Goal: Task Accomplishment & Management: Complete application form

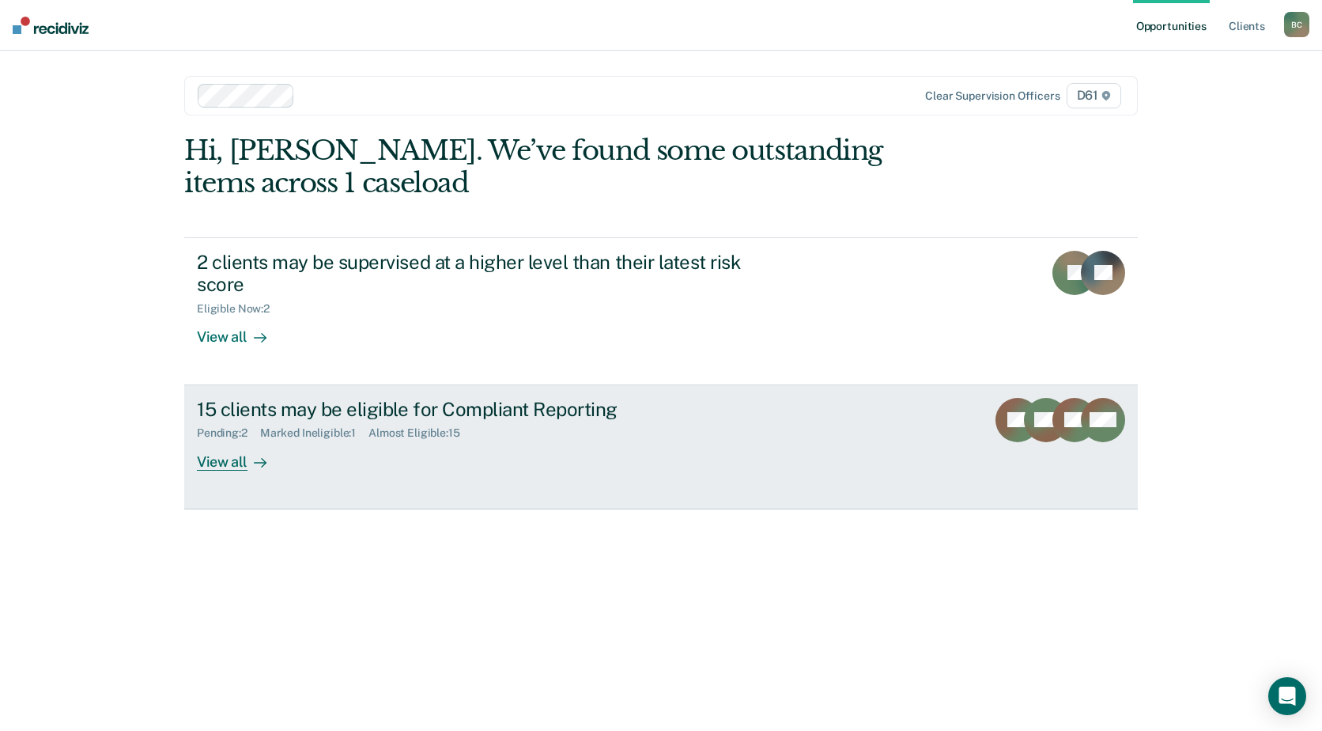
click at [291, 472] on link "15 clients may be eligible for Compliant Reporting Pending : 2 Marked Ineligibl…" at bounding box center [661, 447] width 954 height 124
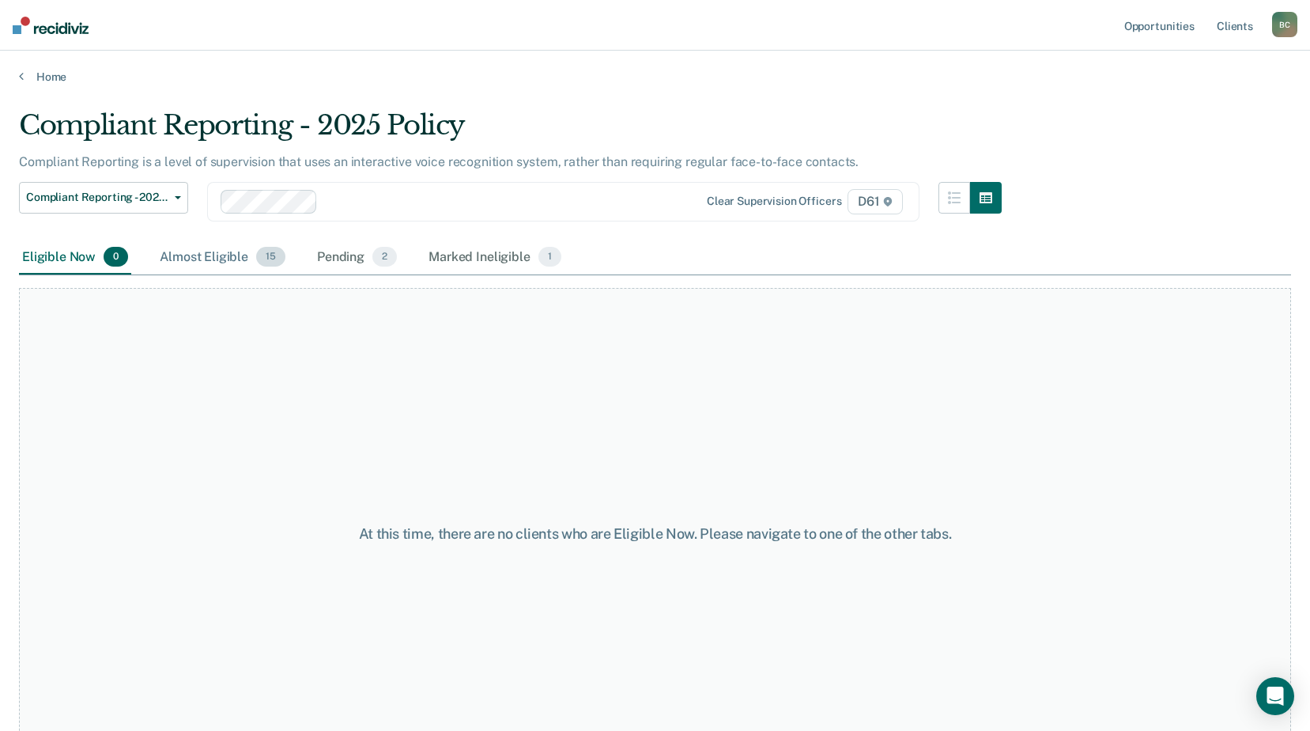
click at [226, 249] on div "Almost Eligible 15" at bounding box center [223, 257] width 132 height 35
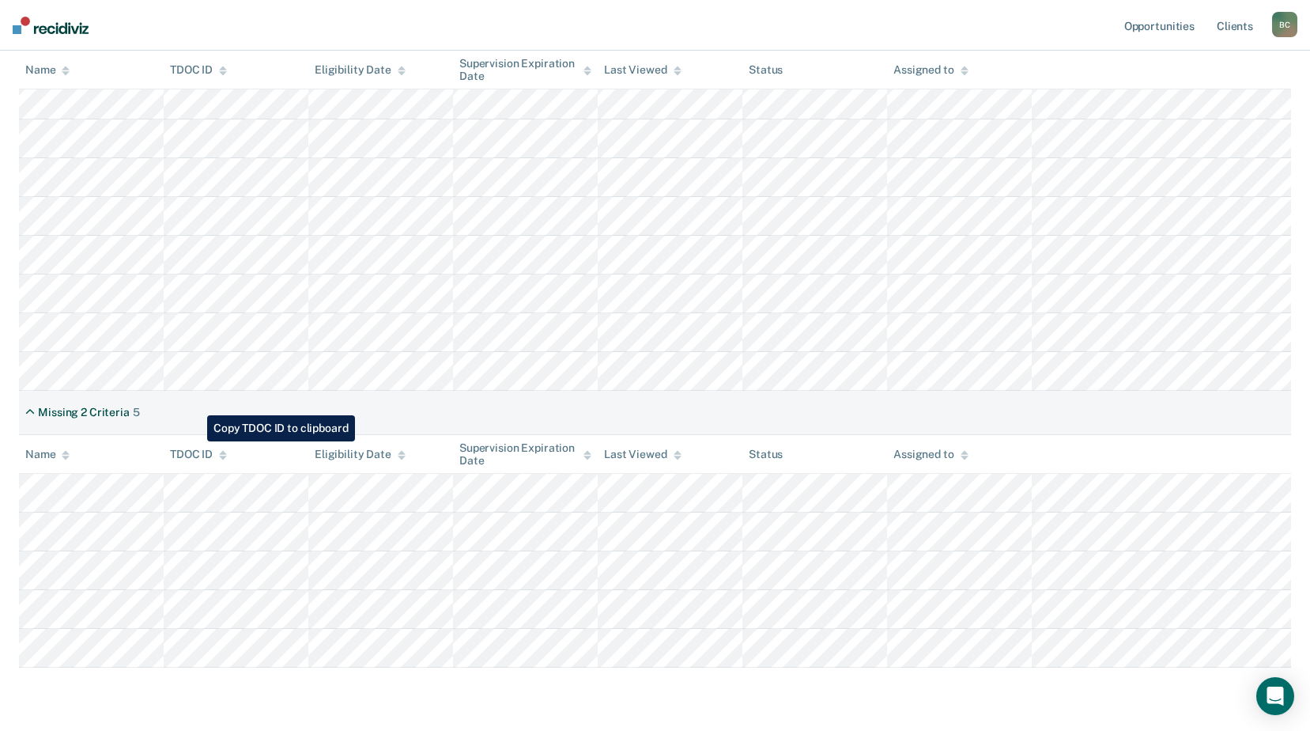
scroll to position [395, 0]
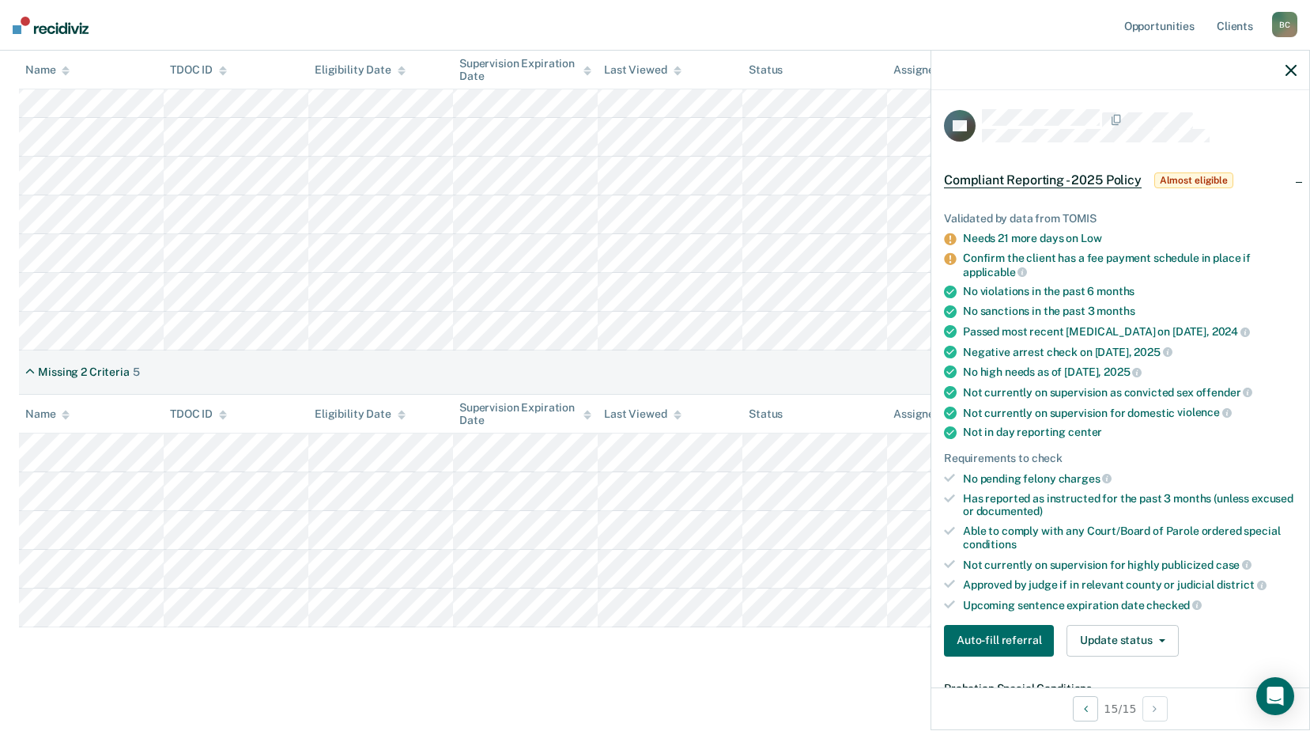
click at [446, 673] on div "Compliant Reporting - 2025 Policy Compliant Reporting is a level of supervision…" at bounding box center [655, 193] width 1272 height 959
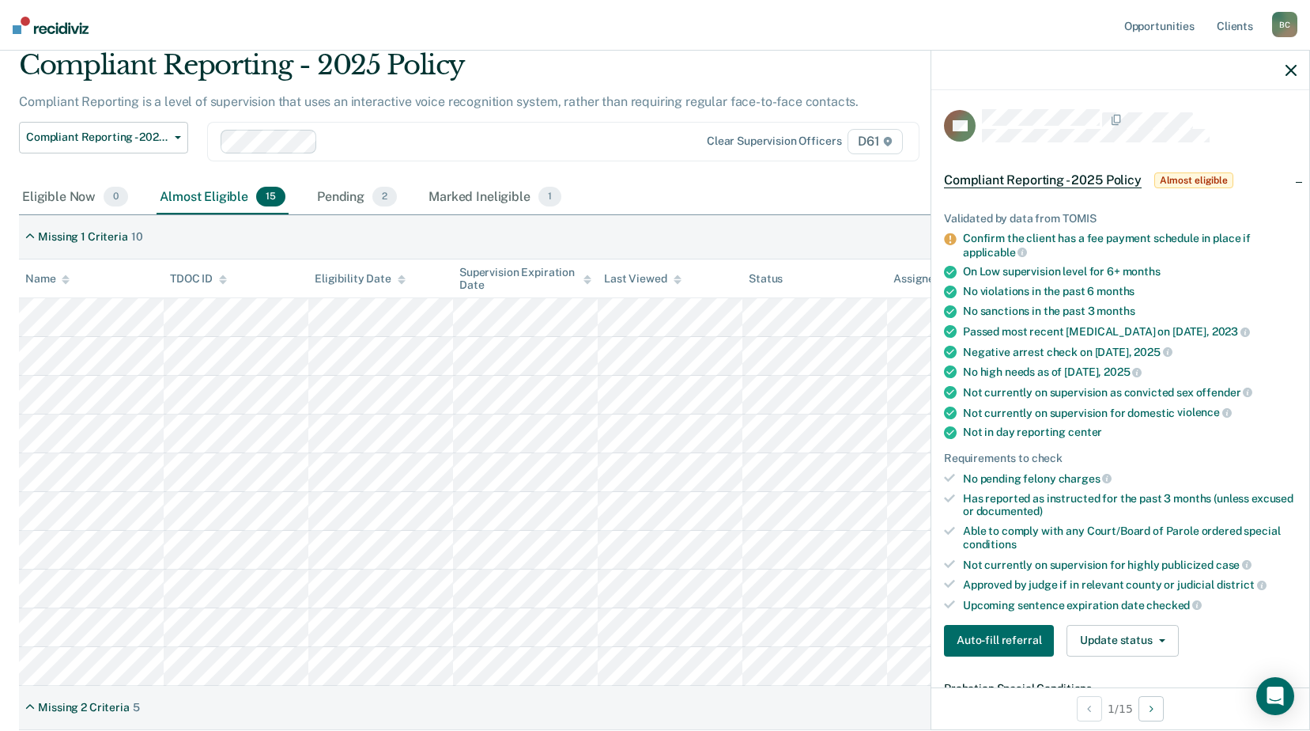
scroll to position [158, 0]
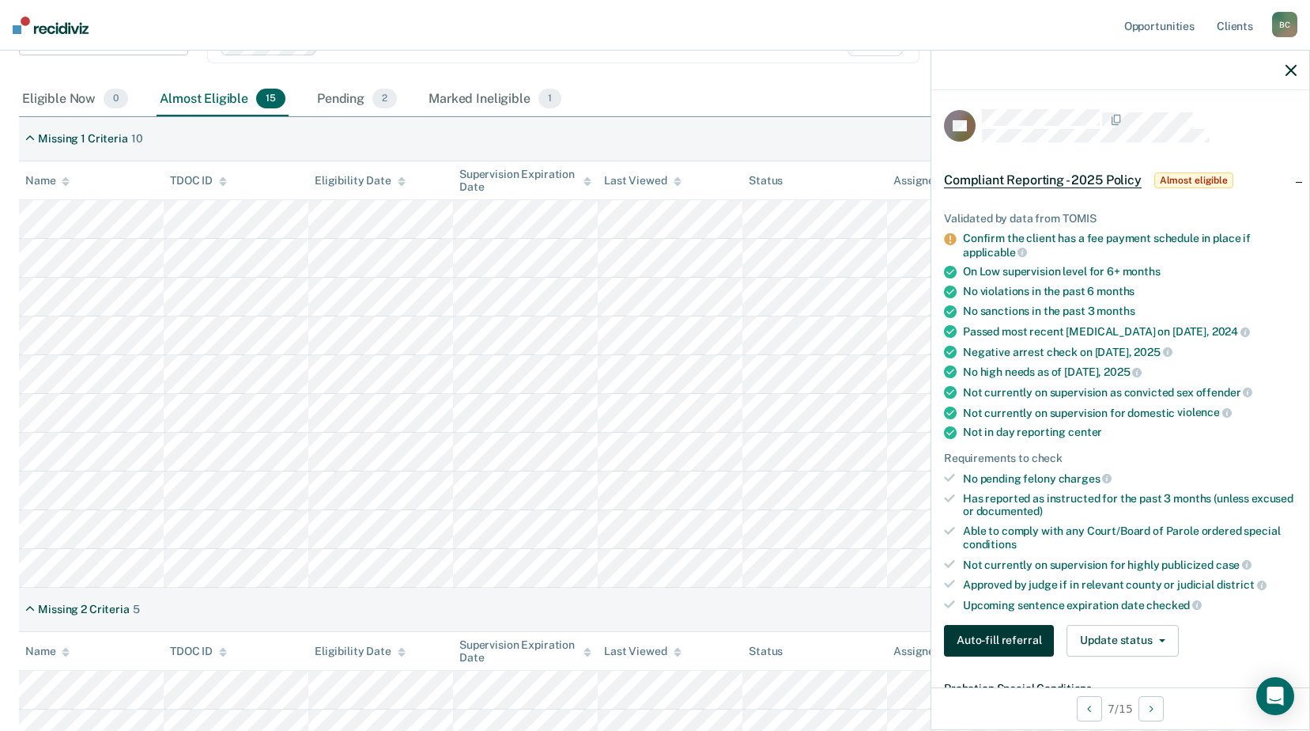
click at [1018, 644] on button "Auto-fill referral" at bounding box center [999, 641] width 110 height 32
